Goal: Navigation & Orientation: Find specific page/section

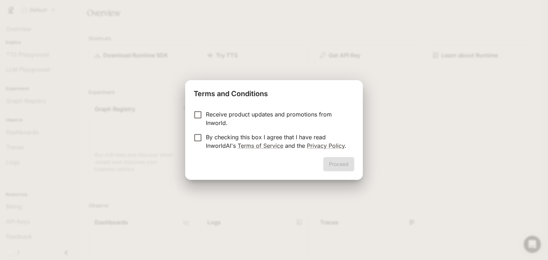
click at [216, 113] on p "Receive product updates and promotions from Inworld." at bounding box center [277, 118] width 143 height 17
click at [208, 114] on p "Receive product updates and promotions from Inworld." at bounding box center [277, 118] width 143 height 17
click at [213, 141] on p "By checking this box I agree that I have read InworldAI's Terms of Service and …" at bounding box center [277, 141] width 143 height 17
click at [328, 167] on button "Proceed" at bounding box center [338, 164] width 31 height 14
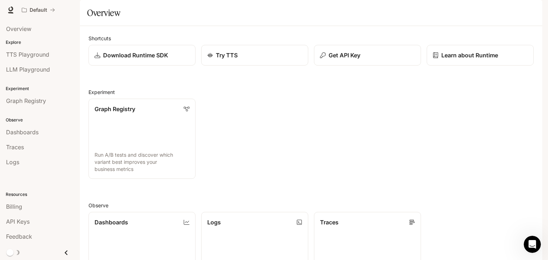
scroll to position [143, 0]
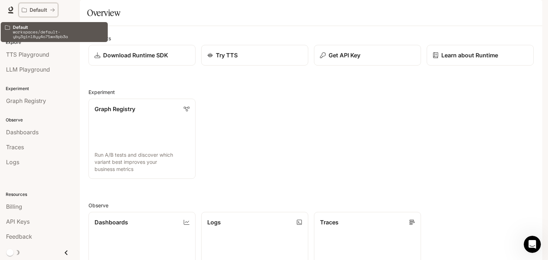
click at [44, 11] on p "Default" at bounding box center [38, 10] width 17 height 6
